Goal: Transaction & Acquisition: Purchase product/service

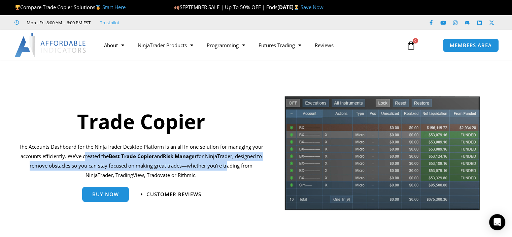
drag, startPoint x: 114, startPoint y: 155, endPoint x: 246, endPoint y: 162, distance: 132.3
click at [247, 162] on p "The Accounts Dashboard for the NinjaTrader Desktop Platform is an all in one so…" at bounding box center [141, 160] width 245 height 37
click at [220, 164] on p "The Accounts Dashboard for the NinjaTrader Desktop Platform is an all in one so…" at bounding box center [141, 160] width 245 height 37
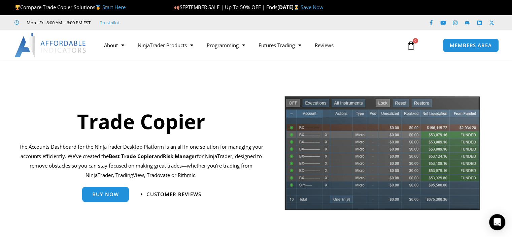
click at [219, 161] on p "The Accounts Dashboard for the NinjaTrader Desktop Platform is an all in one so…" at bounding box center [141, 160] width 245 height 37
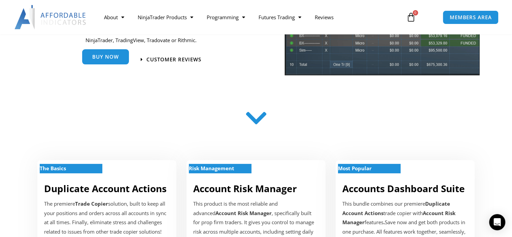
click at [121, 55] on link "Buy Now" at bounding box center [105, 56] width 47 height 15
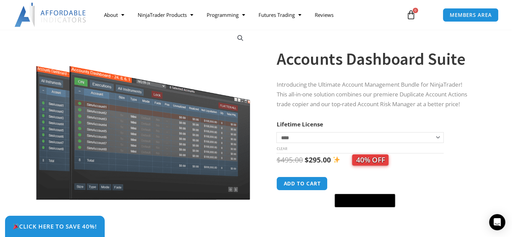
scroll to position [135, 0]
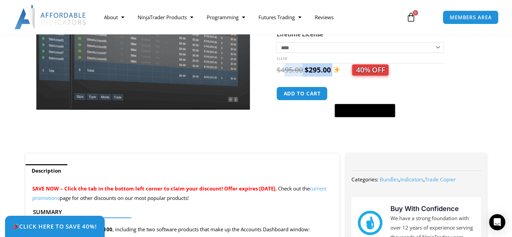
drag, startPoint x: 283, startPoint y: 71, endPoint x: 333, endPoint y: 76, distance: 50.5
click at [333, 76] on div "$ 495.00 Original price was: $495.00. $ 295.00 Current price is: $295.00. 40% O…" at bounding box center [375, 69] width 197 height 13
click at [478, 103] on div "**********" at bounding box center [384, 43] width 214 height 222
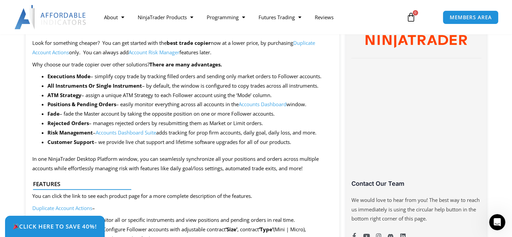
scroll to position [314, 0]
